Goal: Information Seeking & Learning: Learn about a topic

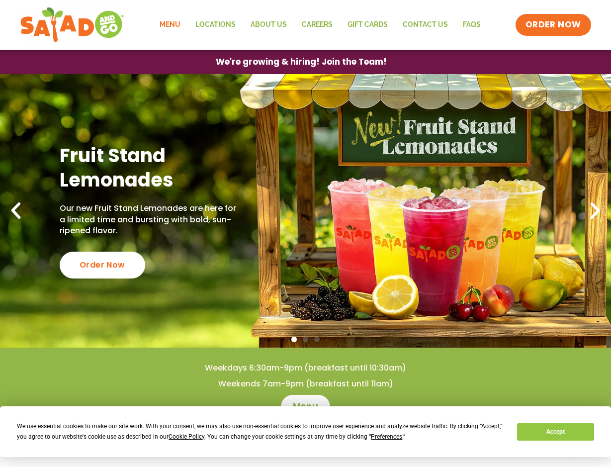
click at [182, 27] on link "Menu" at bounding box center [170, 24] width 36 height 23
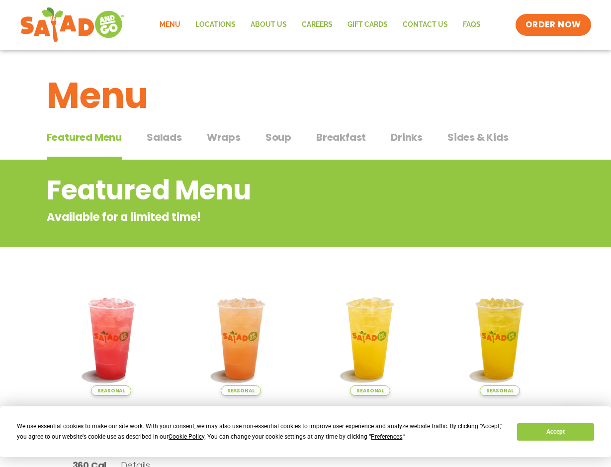
click at [230, 144] on span "Wraps" at bounding box center [224, 137] width 34 height 15
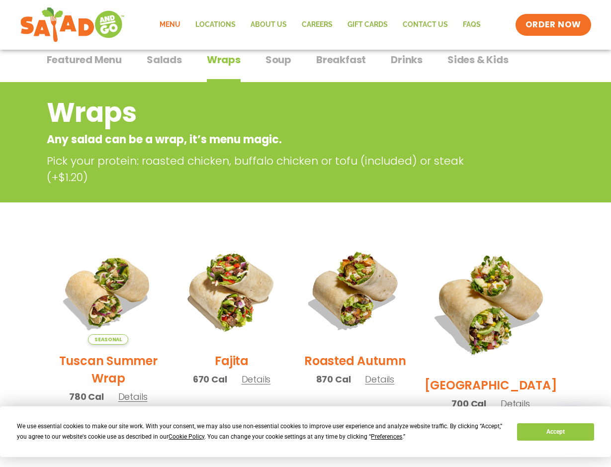
scroll to position [50, 0]
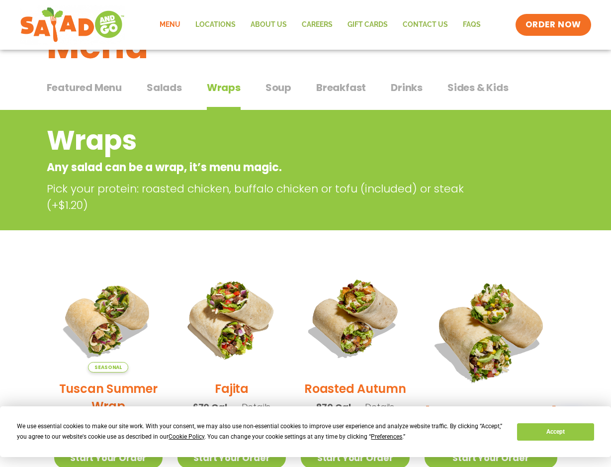
drag, startPoint x: 281, startPoint y: 95, endPoint x: 275, endPoint y: 97, distance: 6.3
click at [279, 95] on button "Soup Soup" at bounding box center [278, 95] width 26 height 30
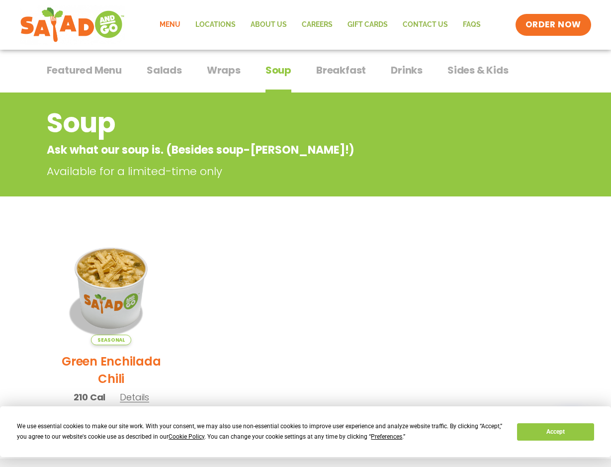
scroll to position [50, 0]
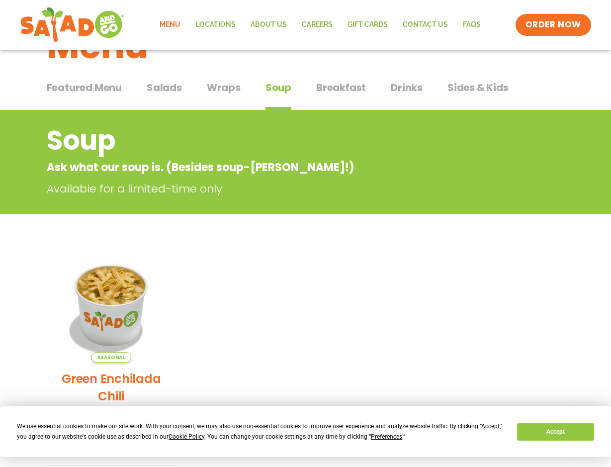
click at [318, 84] on span "Breakfast" at bounding box center [341, 87] width 50 height 15
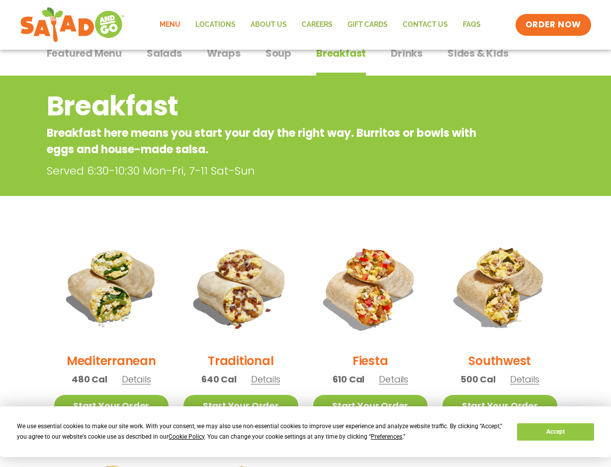
scroll to position [50, 0]
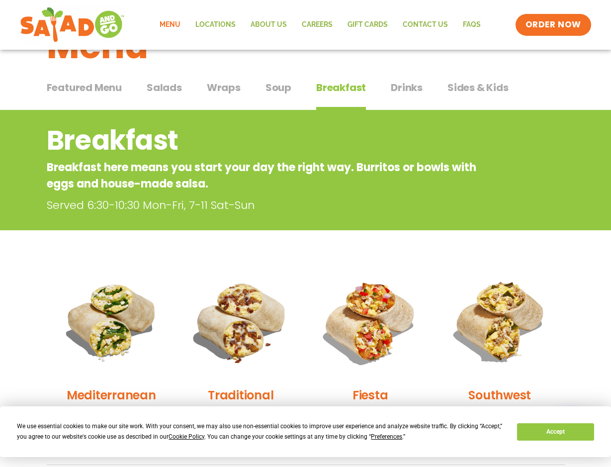
click at [398, 88] on span "Drinks" at bounding box center [407, 87] width 32 height 15
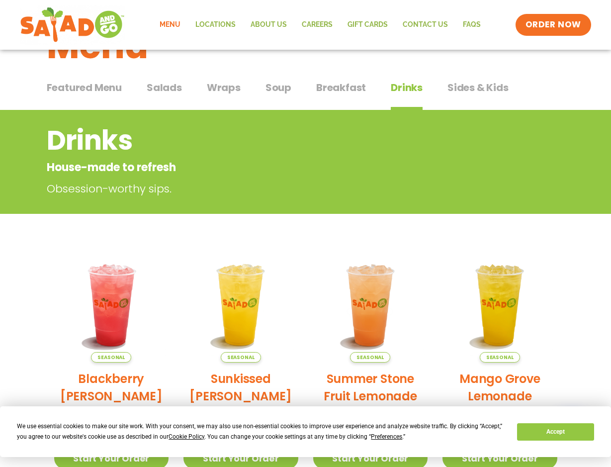
click at [464, 88] on span "Sides & Kids" at bounding box center [477, 87] width 61 height 15
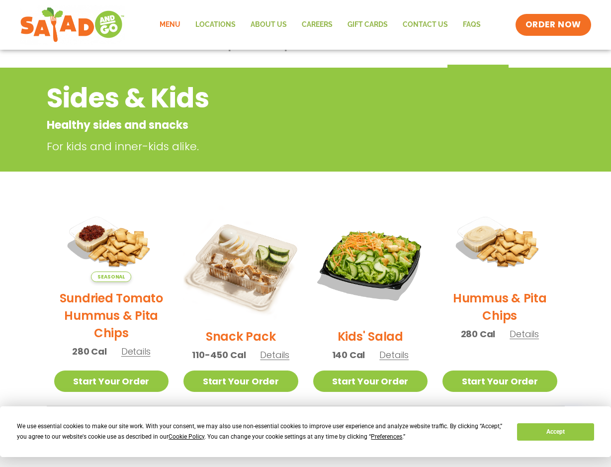
scroll to position [199, 0]
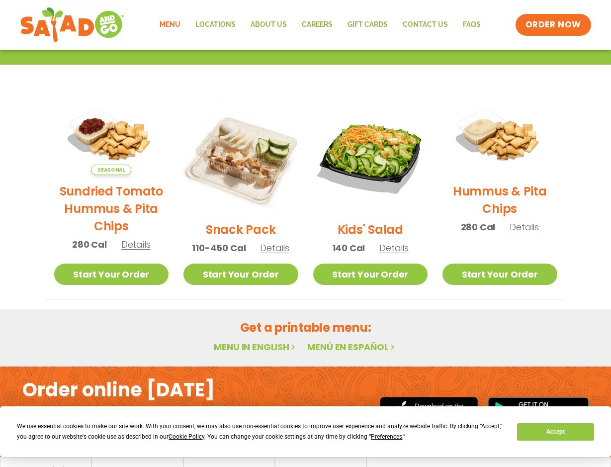
click at [180, 24] on link "Menu" at bounding box center [170, 24] width 36 height 23
